Goal: Task Accomplishment & Management: Manage account settings

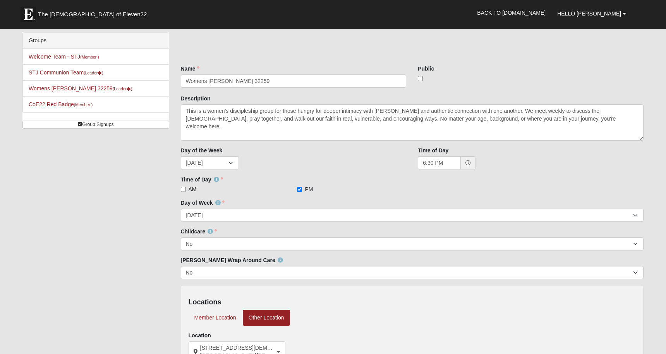
select select "3"
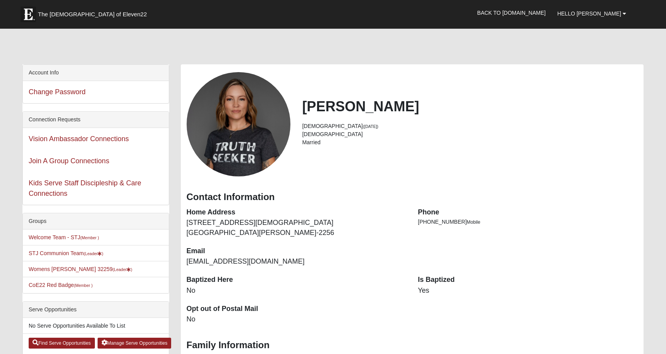
scroll to position [59, 0]
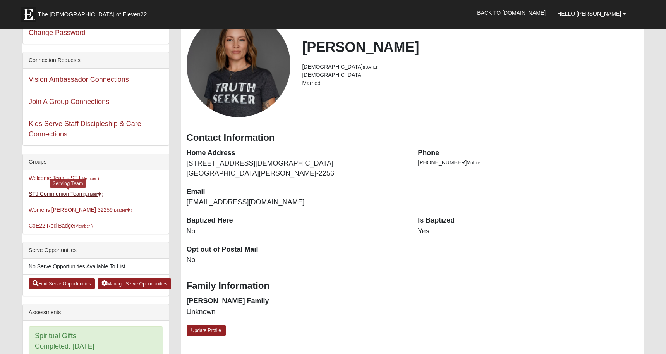
click at [65, 194] on link "STJ Communion Team (Leader )" at bounding box center [66, 194] width 75 height 6
click at [108, 164] on div "Groups" at bounding box center [96, 162] width 146 height 16
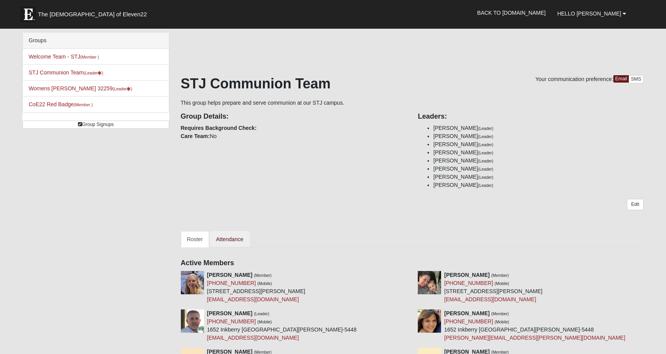
click at [235, 240] on link "Attendance" at bounding box center [230, 239] width 40 height 16
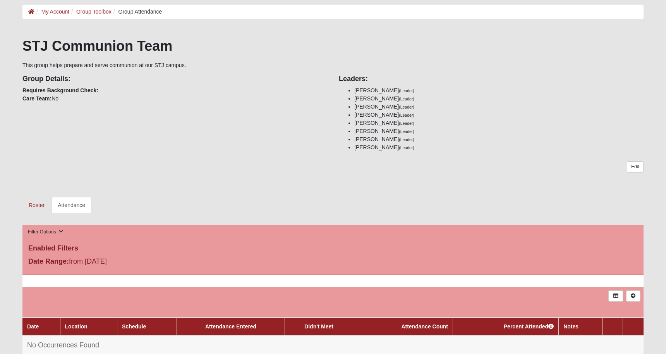
scroll to position [35, 0]
